Goal: Task Accomplishment & Management: Manage account settings

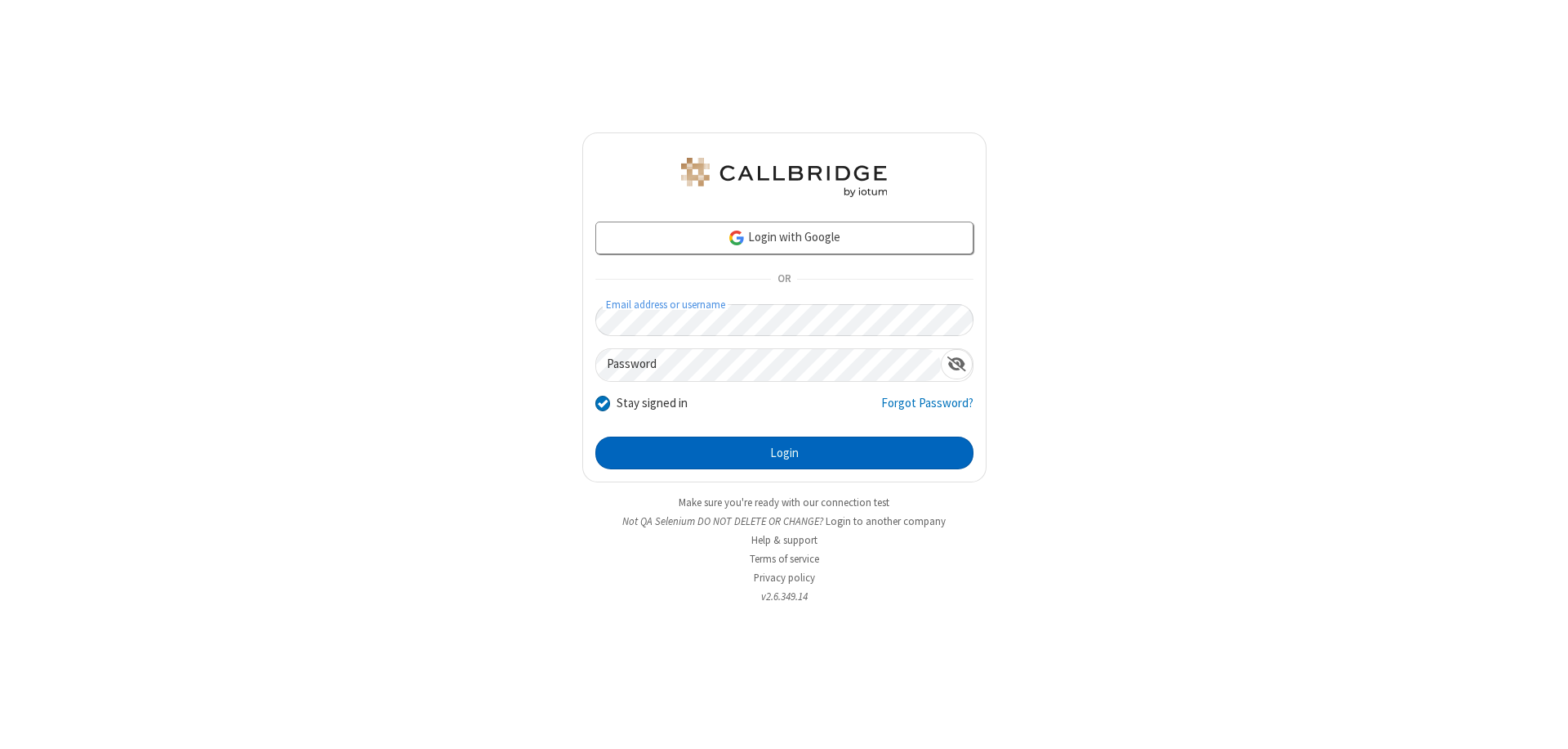
click at [784, 453] on button "Login" at bounding box center [785, 453] width 378 height 32
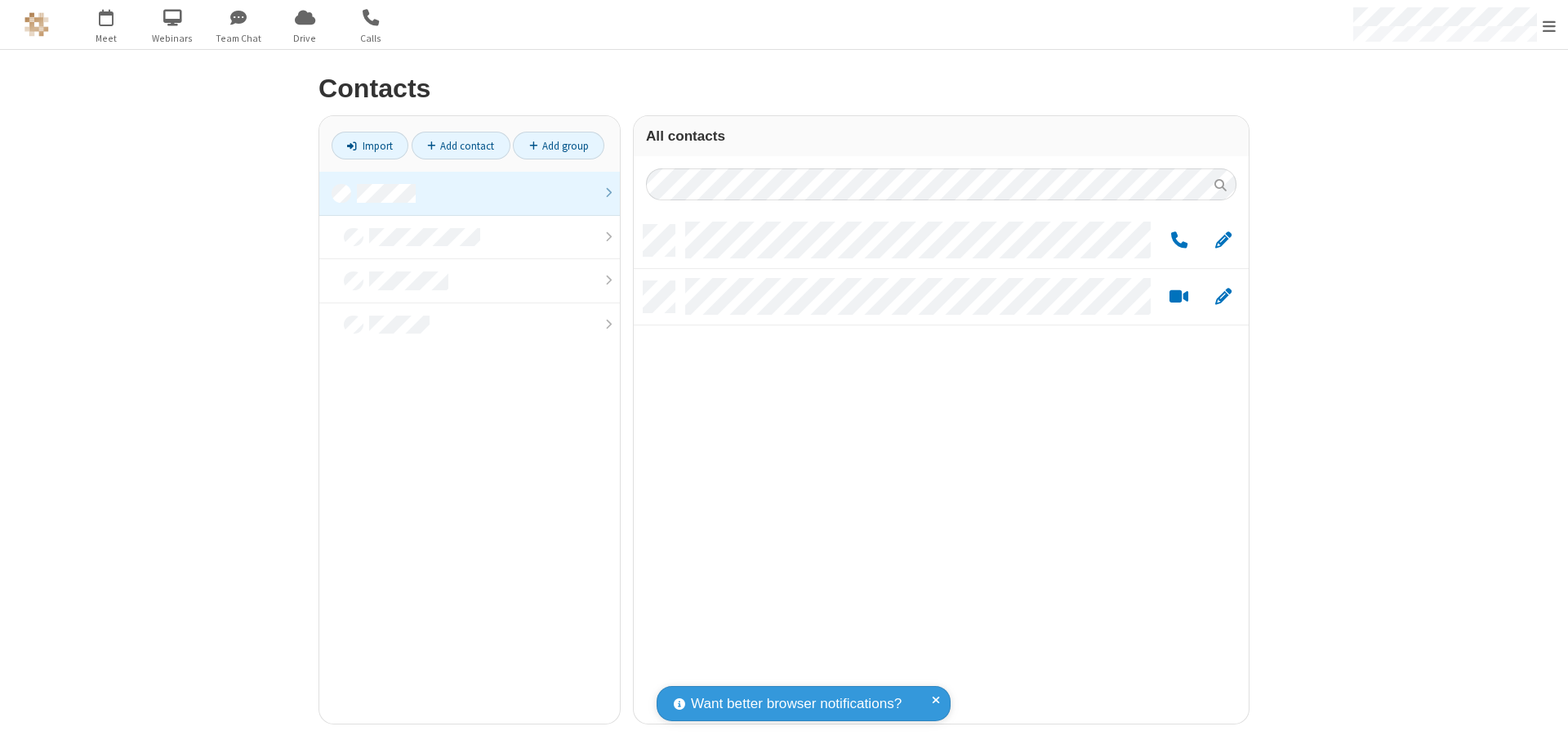
scroll to position [499, 603]
click at [470, 193] on link at bounding box center [469, 194] width 301 height 44
click at [1223, 240] on span "Edit" at bounding box center [1223, 240] width 16 height 20
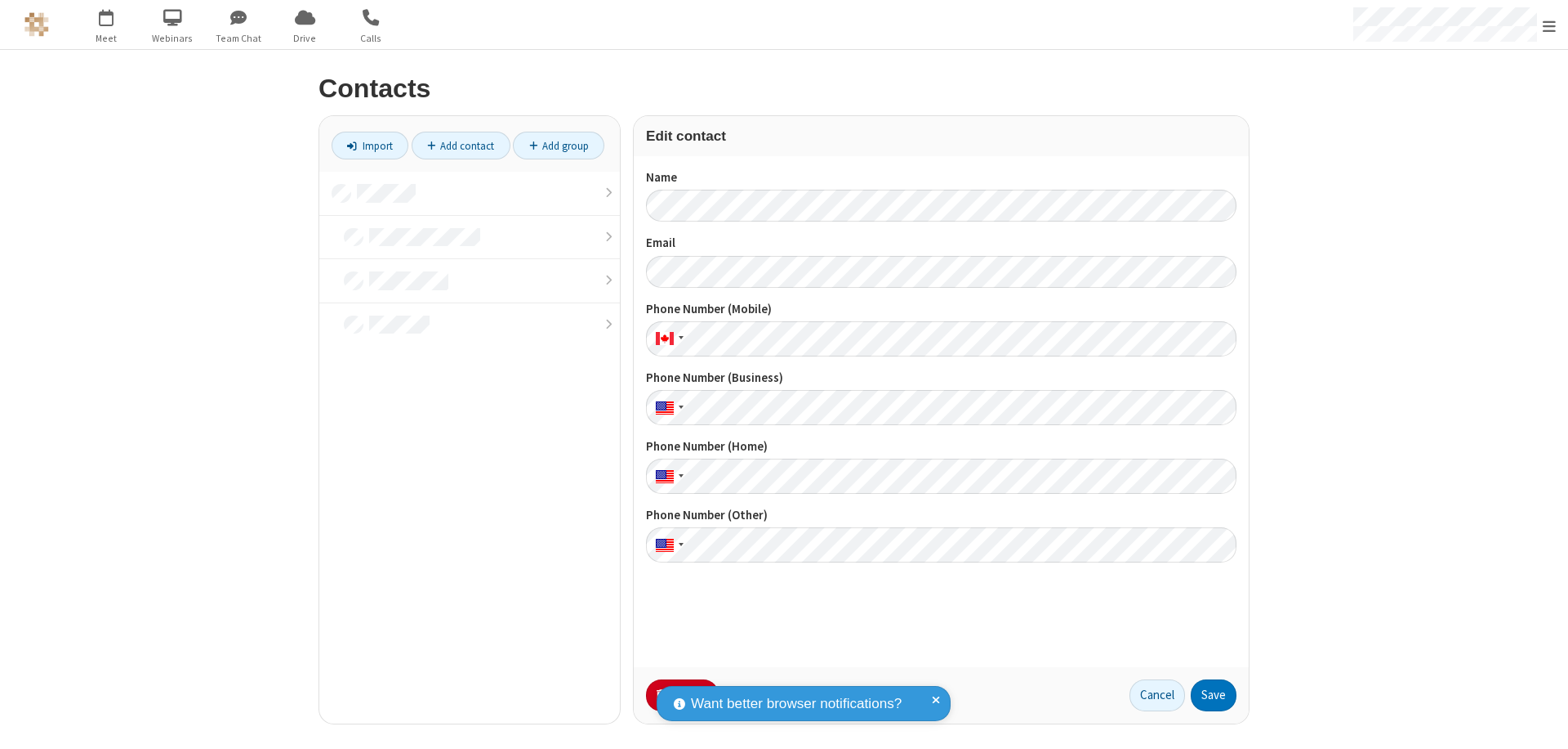
click at [0, 0] on button "No Thanks" at bounding box center [0, 0] width 0 height 0
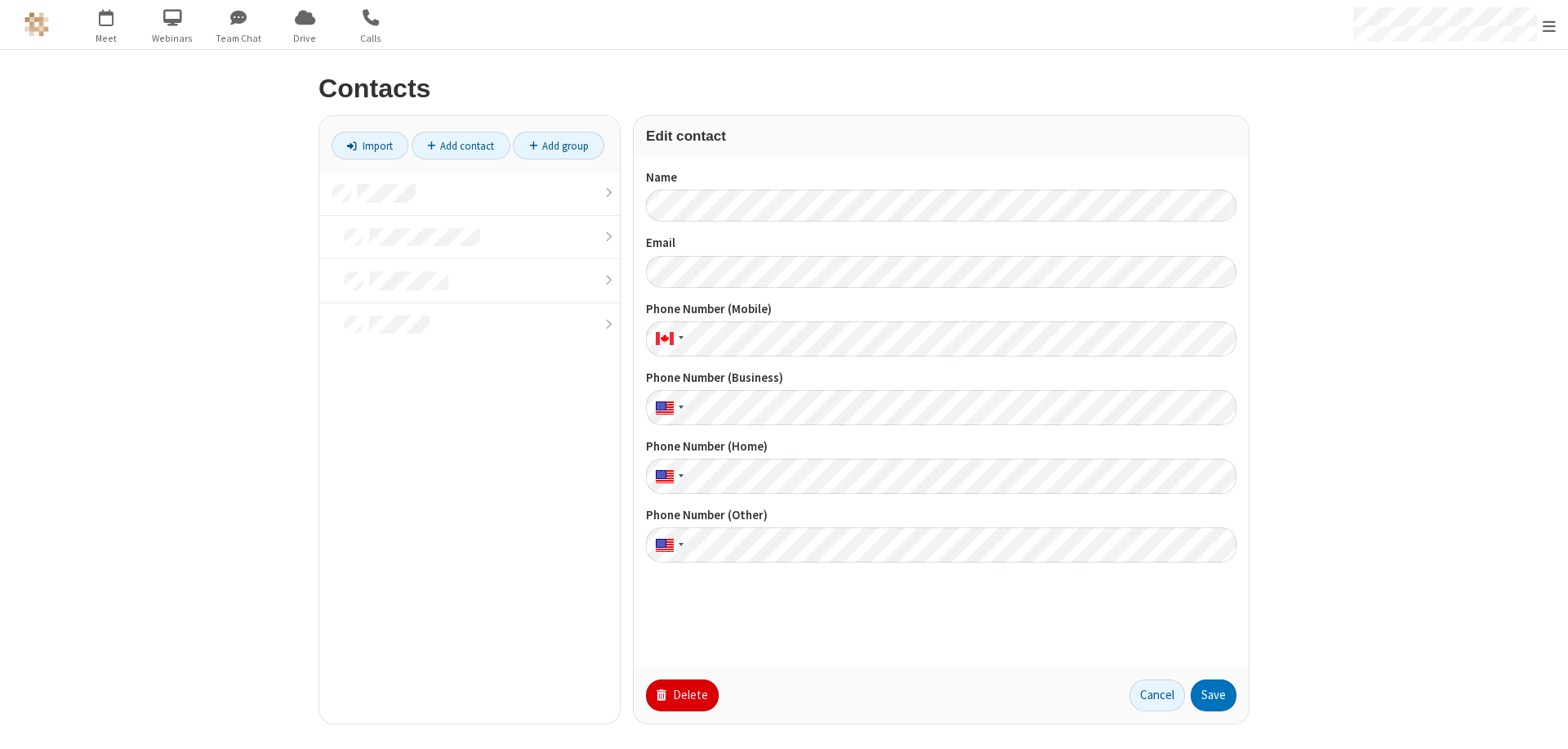
click at [681, 695] on button "Delete" at bounding box center [683, 696] width 73 height 32
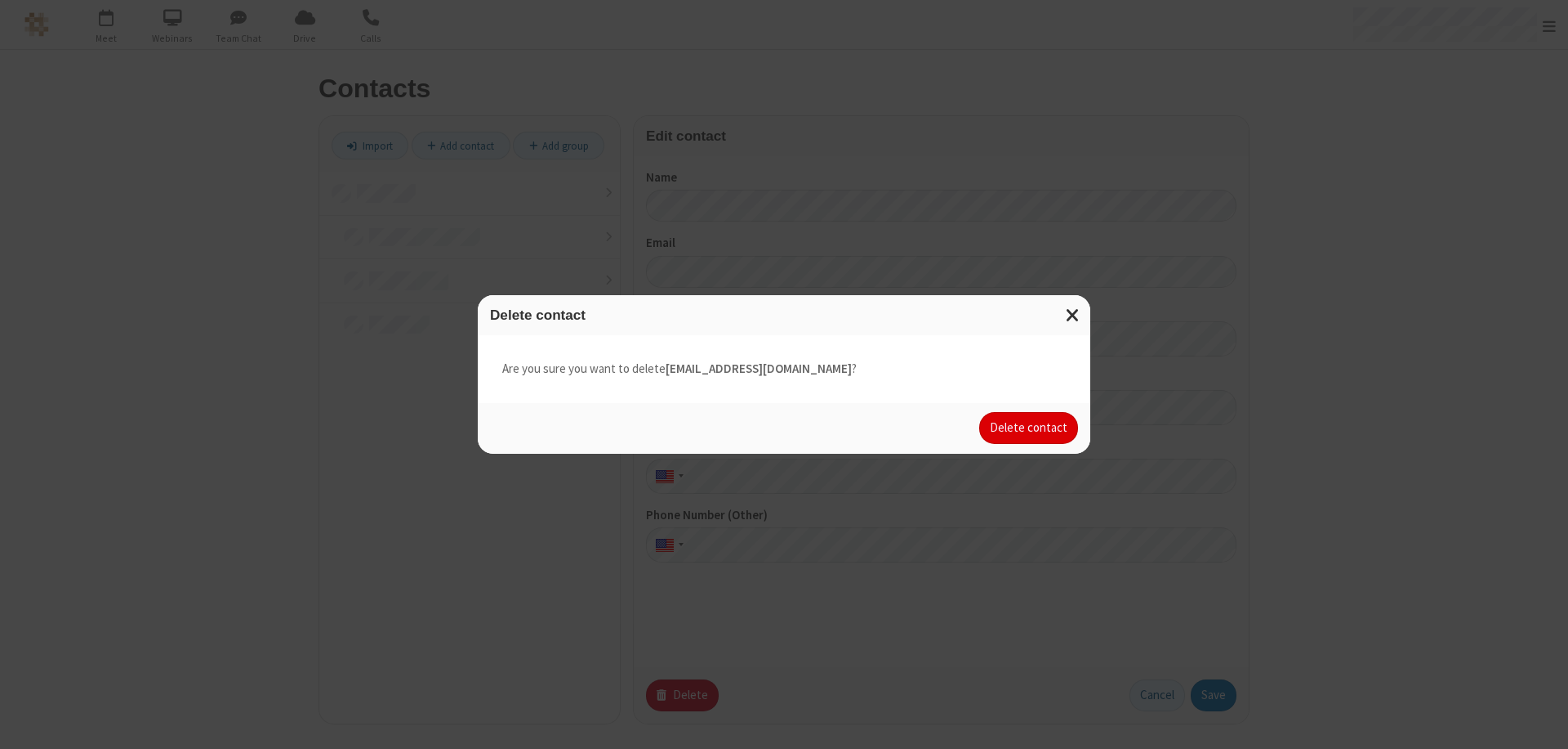
click at [1030, 427] on button "Delete contact" at bounding box center [1028, 428] width 98 height 32
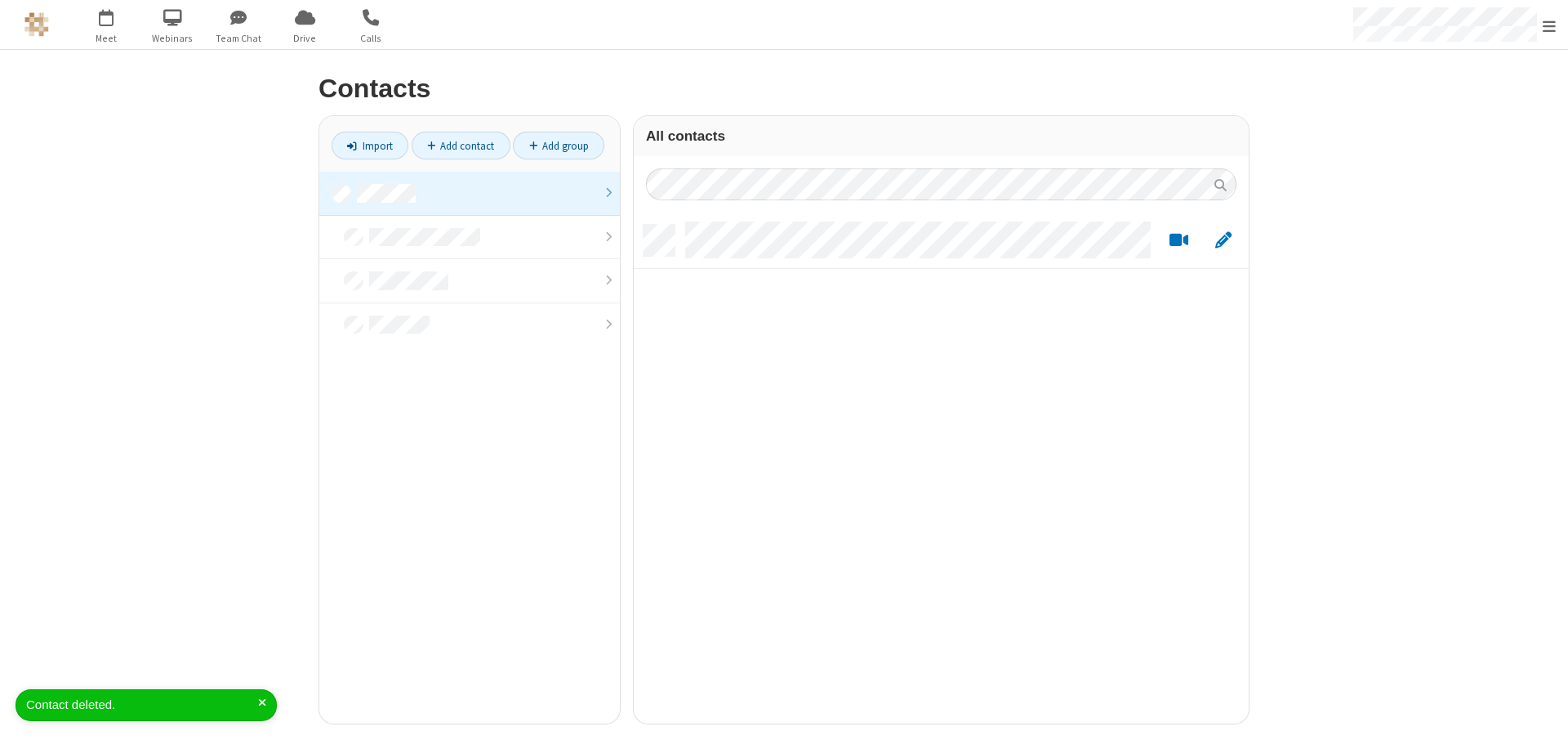
scroll to position [499, 603]
